Goal: Find specific page/section: Find specific page/section

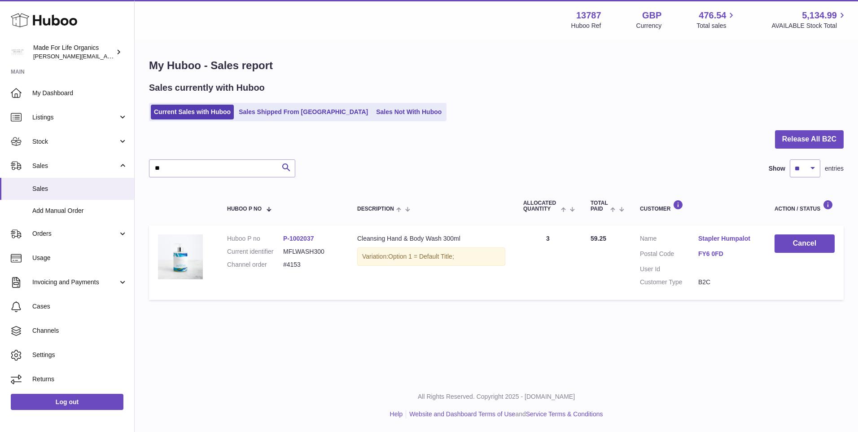
type input "*"
type input "****"
click at [373, 112] on link "Sales Not With Huboo" at bounding box center [409, 112] width 72 height 15
click at [373, 114] on link "Sales Not With Huboo" at bounding box center [409, 112] width 72 height 15
